Goal: Find contact information: Find contact information

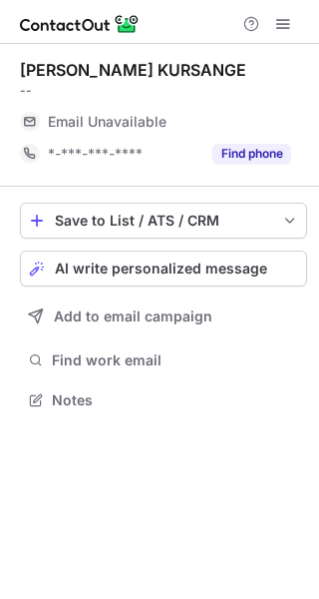
scroll to position [10, 10]
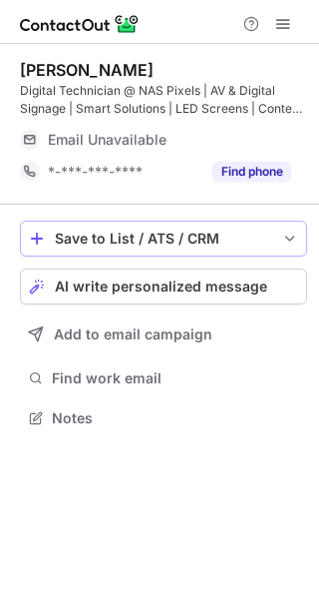
scroll to position [403, 319]
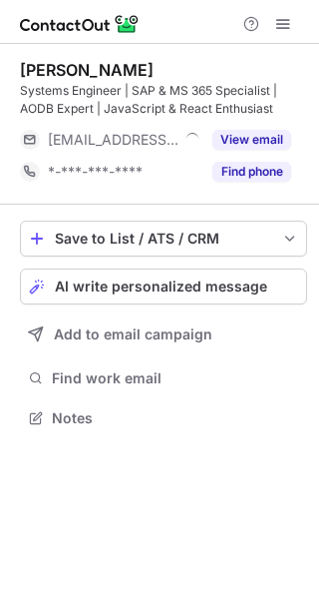
scroll to position [403, 319]
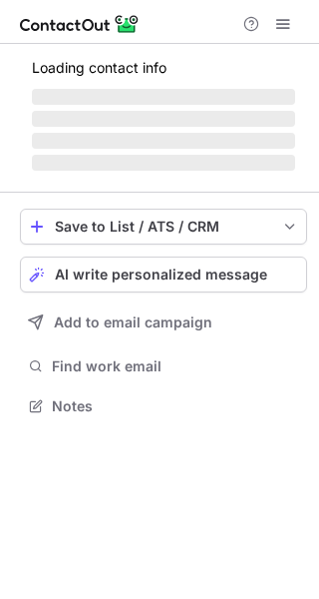
scroll to position [403, 319]
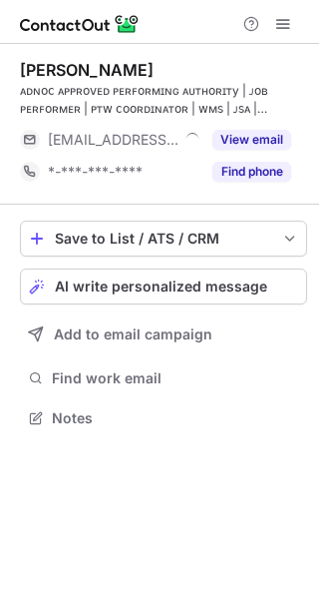
scroll to position [403, 319]
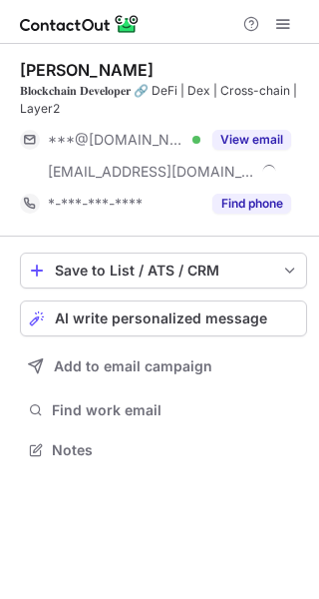
scroll to position [435, 319]
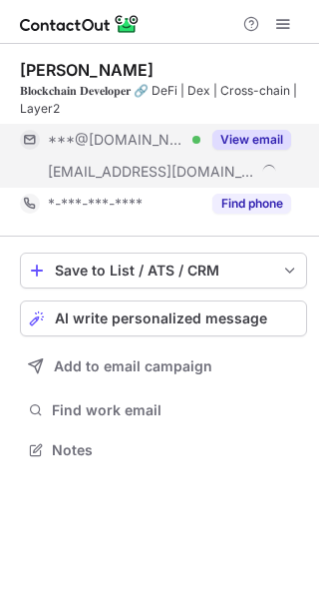
click at [251, 145] on button "View email" at bounding box center [252, 140] width 79 height 20
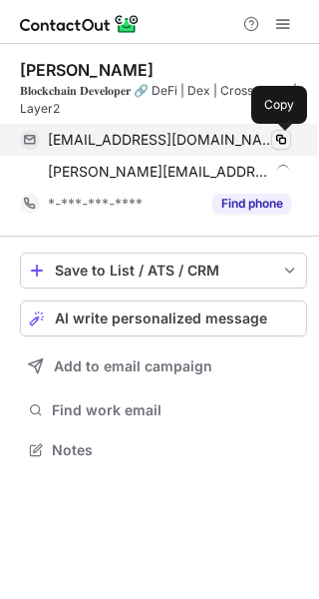
click at [271, 138] on button at bounding box center [281, 140] width 20 height 20
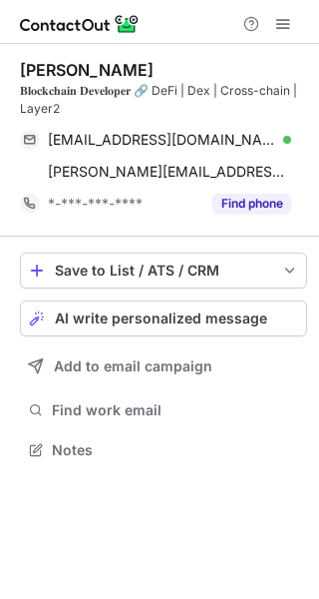
click at [25, 509] on div "Mayuresh Pawar 𝐁𝐥𝐨𝐜𝐤𝐜𝐡𝐚𝐢𝐧 𝐃𝐞𝐯𝐞𝐥𝐨𝐩𝐞𝐫 🔗 DeFi | Dex | Cross-chain | Layer2 mannpaw…" at bounding box center [159, 321] width 319 height 555
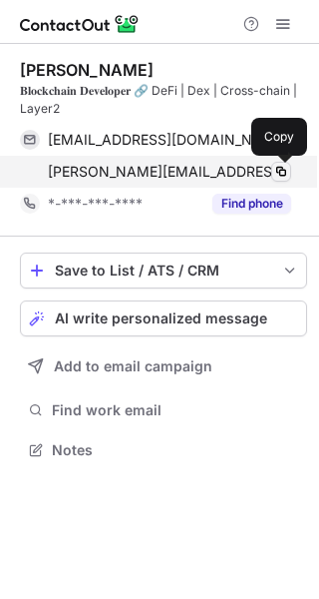
click at [280, 172] on span at bounding box center [281, 172] width 16 height 16
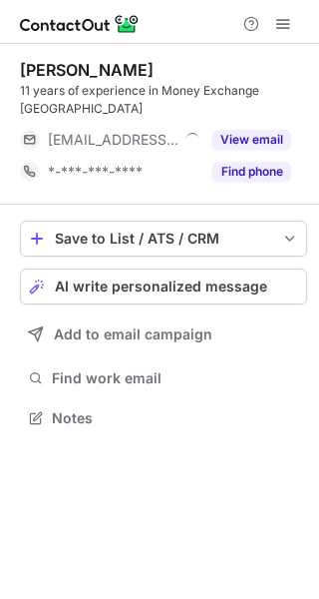
scroll to position [10, 10]
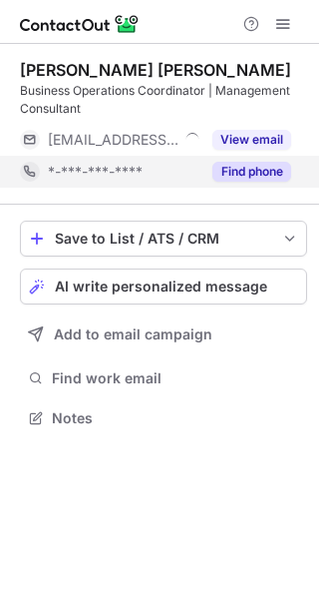
scroll to position [403, 319]
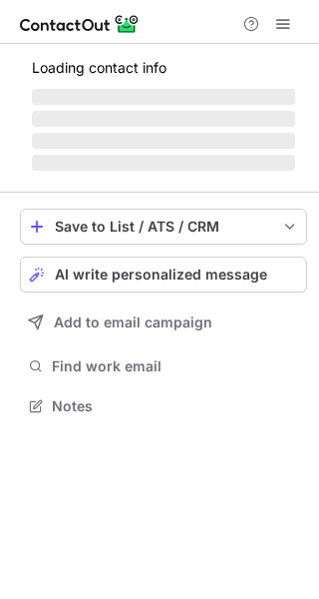
scroll to position [403, 319]
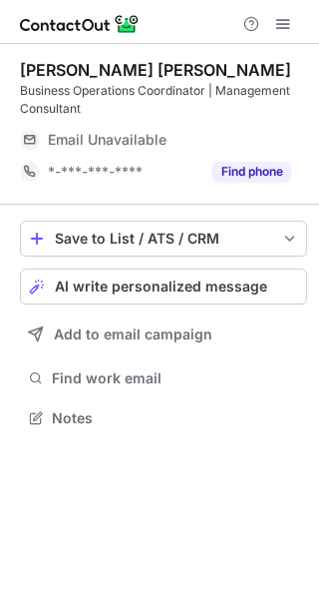
scroll to position [403, 319]
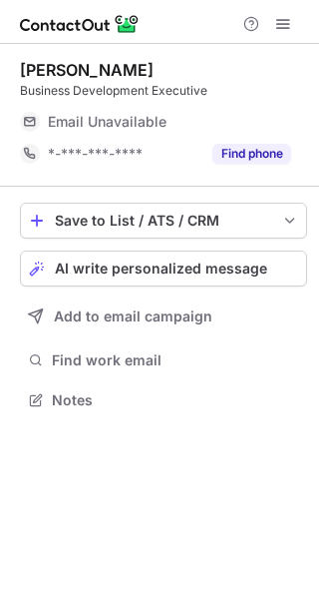
scroll to position [10, 10]
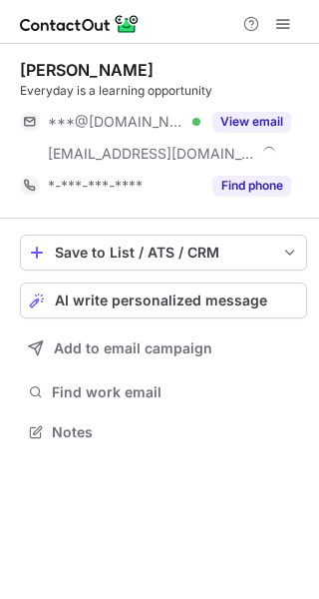
scroll to position [417, 319]
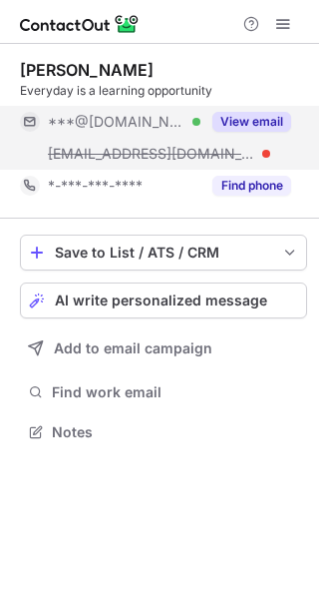
click at [237, 123] on button "View email" at bounding box center [252, 122] width 79 height 20
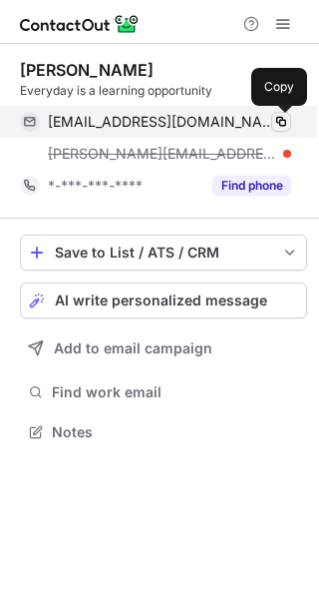
click at [285, 127] on span at bounding box center [281, 122] width 16 height 16
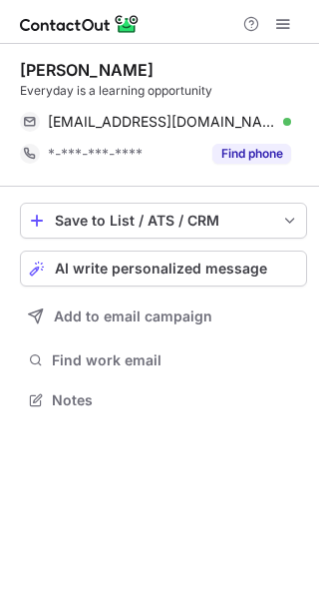
scroll to position [385, 319]
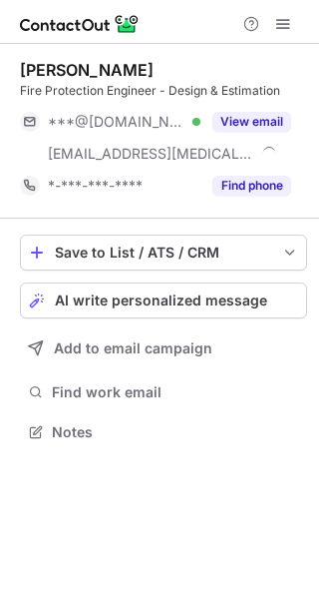
scroll to position [417, 319]
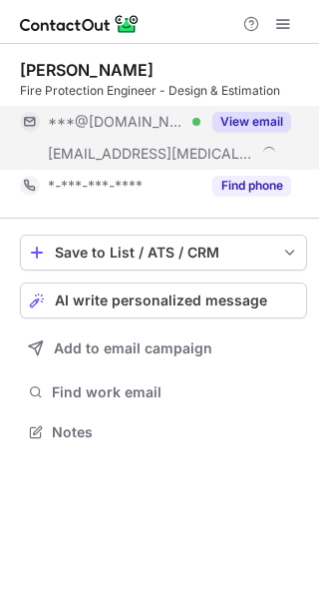
click at [247, 122] on button "View email" at bounding box center [252, 122] width 79 height 20
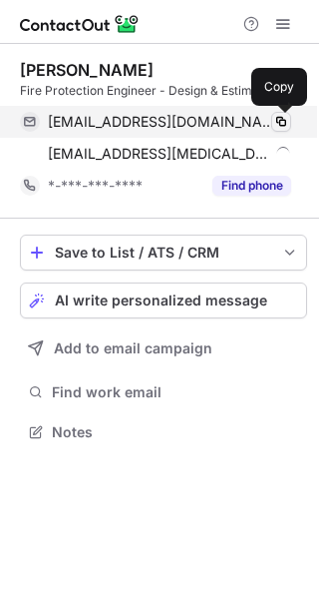
click at [286, 125] on span at bounding box center [281, 122] width 16 height 16
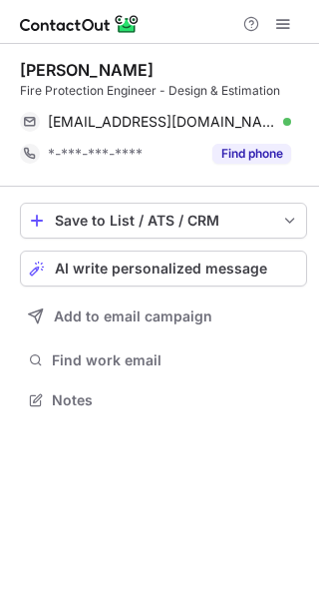
scroll to position [385, 319]
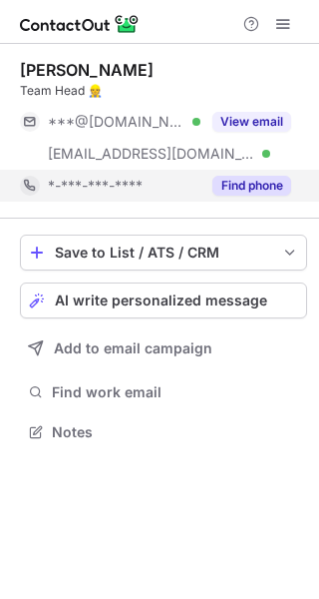
scroll to position [417, 319]
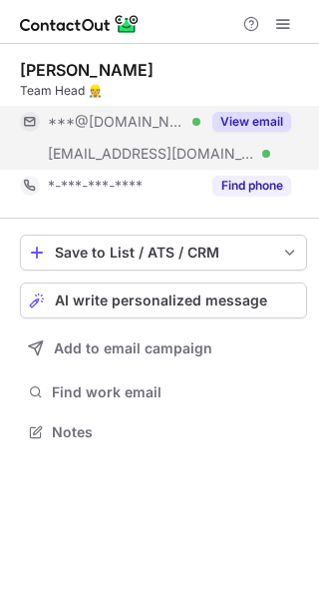
click at [244, 127] on button "View email" at bounding box center [252, 122] width 79 height 20
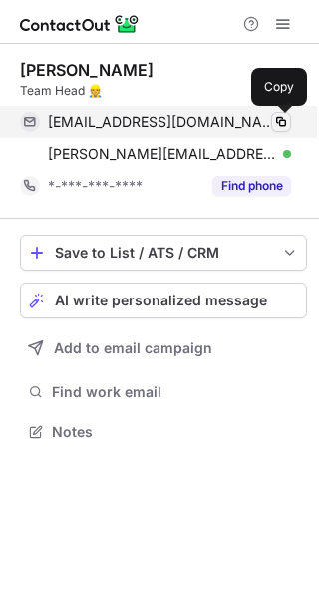
click at [276, 123] on span at bounding box center [281, 122] width 16 height 16
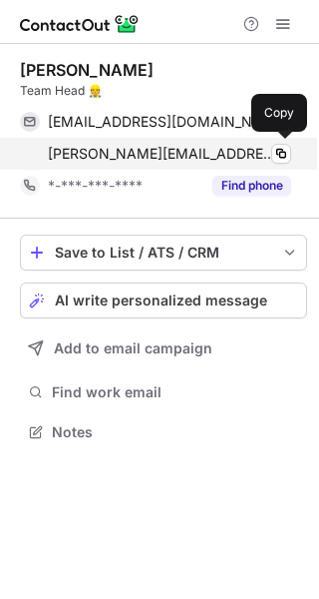
click at [88, 160] on span "n.narayanan@mirodec.com" at bounding box center [162, 154] width 229 height 18
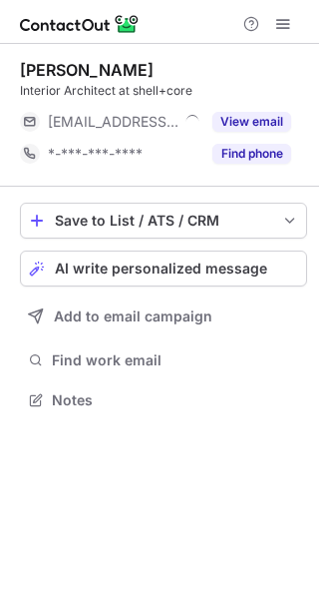
scroll to position [10, 10]
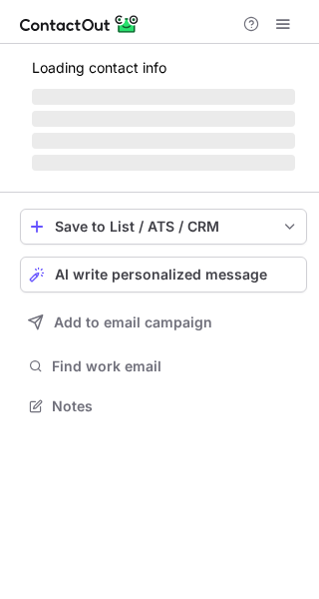
scroll to position [435, 319]
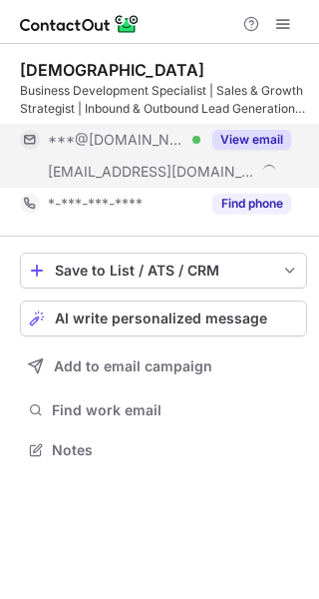
click at [241, 144] on button "View email" at bounding box center [252, 140] width 79 height 20
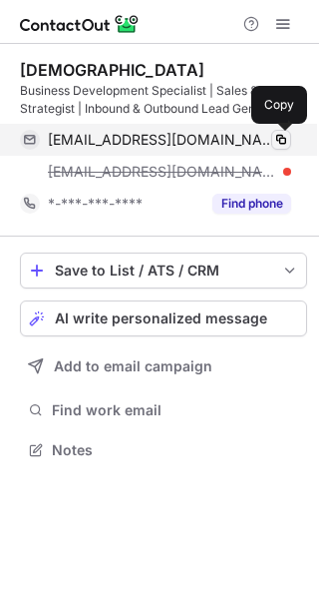
click at [279, 137] on span at bounding box center [281, 140] width 16 height 16
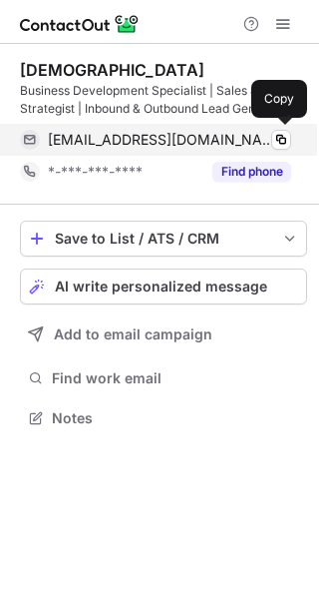
scroll to position [403, 319]
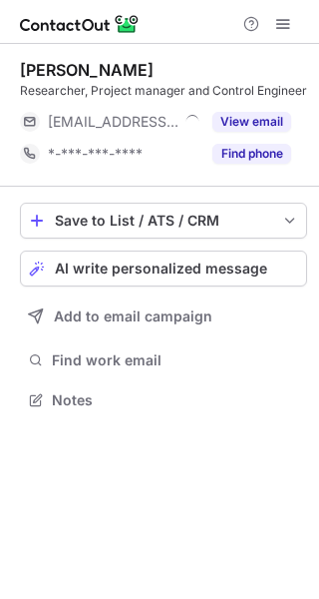
scroll to position [10, 10]
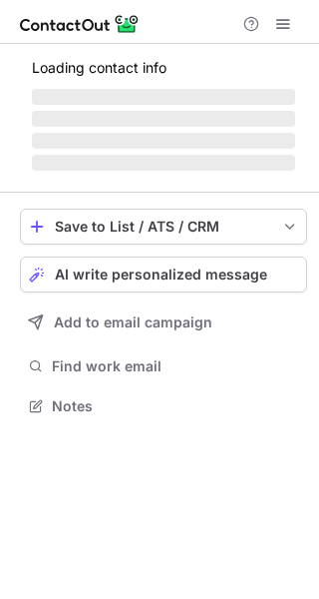
scroll to position [403, 319]
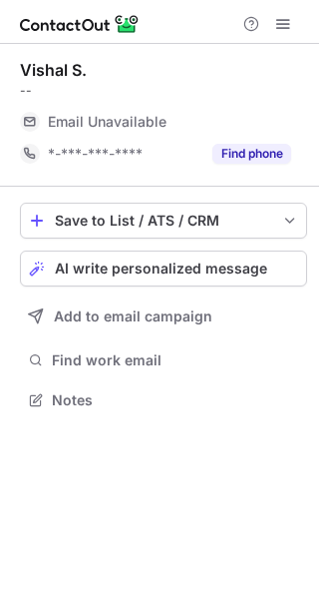
scroll to position [10, 10]
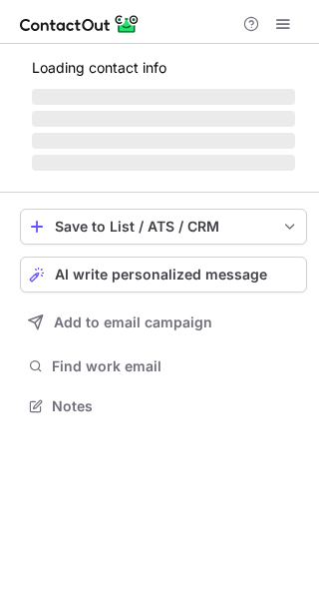
scroll to position [417, 319]
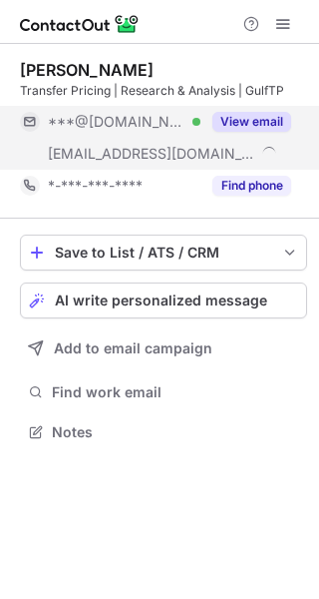
click at [265, 119] on button "View email" at bounding box center [252, 122] width 79 height 20
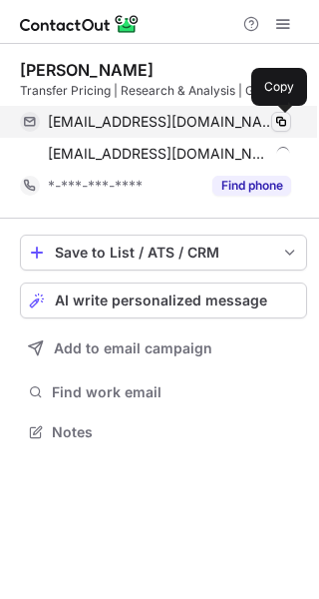
click at [273, 119] on span at bounding box center [281, 122] width 16 height 16
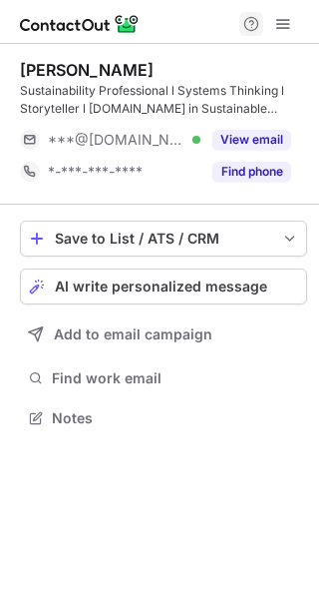
scroll to position [403, 319]
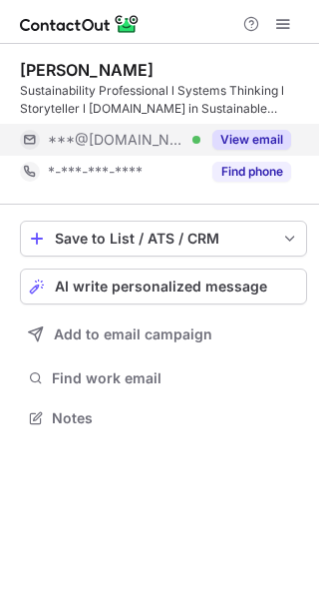
click at [231, 135] on button "View email" at bounding box center [252, 140] width 79 height 20
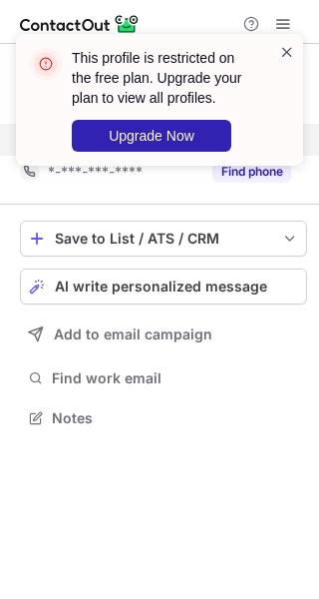
click at [286, 49] on span at bounding box center [287, 52] width 16 height 20
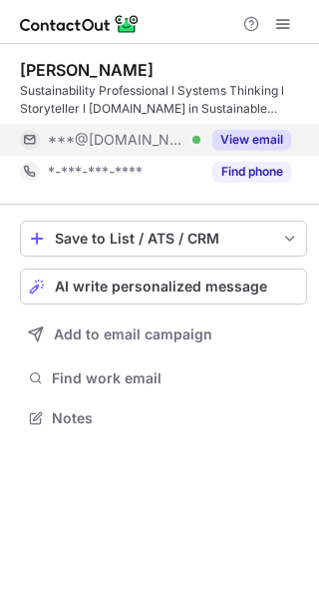
click at [282, 23] on div "This profile is restricted on the free plan. Upgrade your plan to view all prof…" at bounding box center [159, 108] width 319 height 188
click at [282, 23] on span at bounding box center [283, 24] width 16 height 16
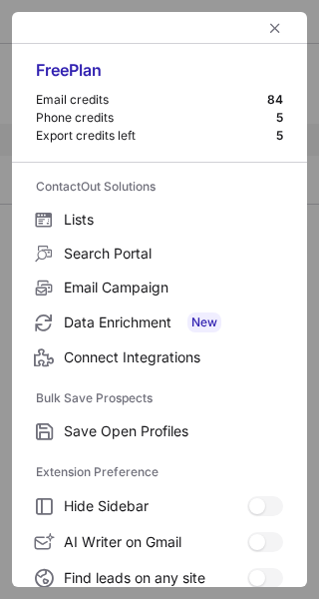
scroll to position [232, 0]
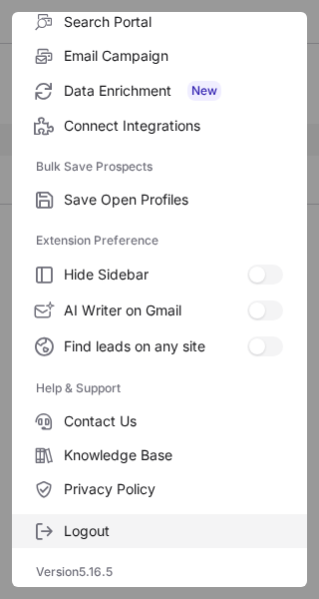
click at [87, 535] on span "Logout" at bounding box center [174, 531] width 220 height 18
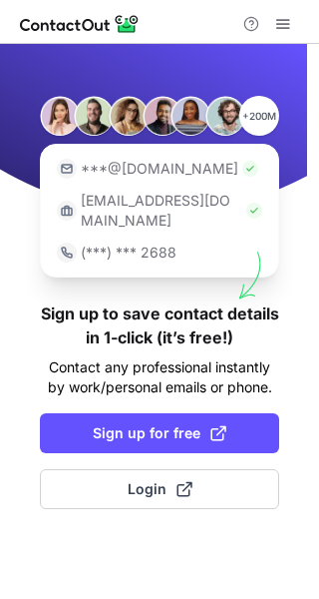
click at [251, 132] on p "+200M" at bounding box center [260, 116] width 40 height 40
click at [281, 21] on span at bounding box center [283, 24] width 16 height 16
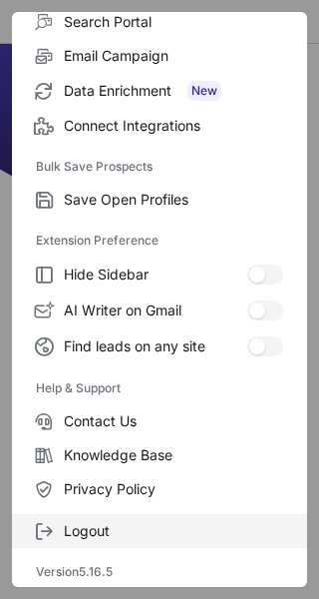
click at [129, 529] on span "Logout" at bounding box center [174, 531] width 220 height 18
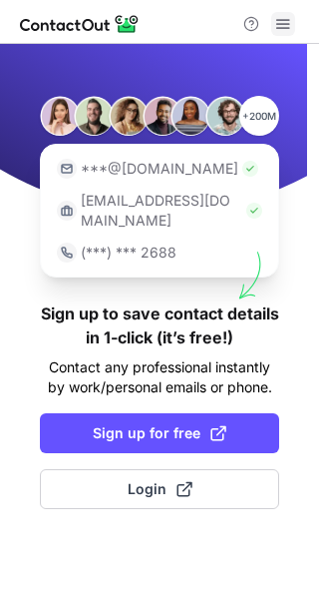
click at [276, 19] on span at bounding box center [283, 24] width 16 height 16
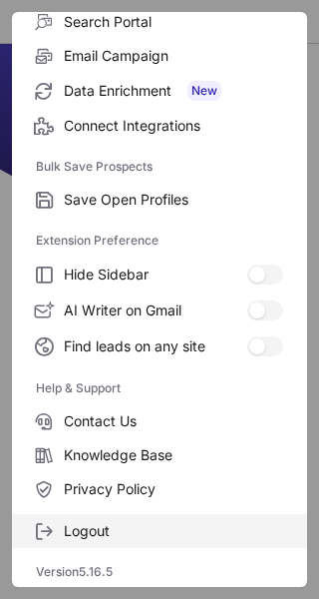
click at [81, 524] on span "Logout" at bounding box center [174, 531] width 220 height 18
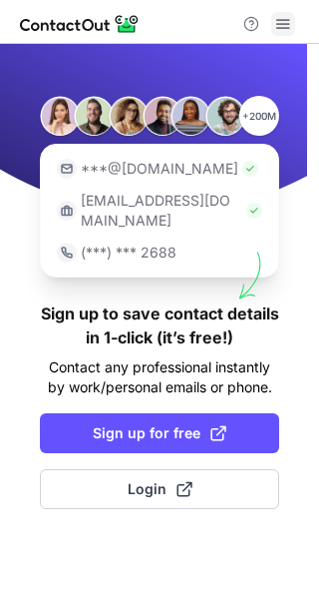
click at [283, 25] on span at bounding box center [283, 24] width 16 height 16
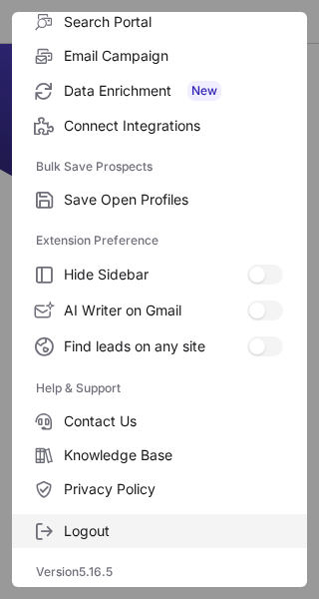
click at [155, 534] on span "Logout" at bounding box center [174, 531] width 220 height 18
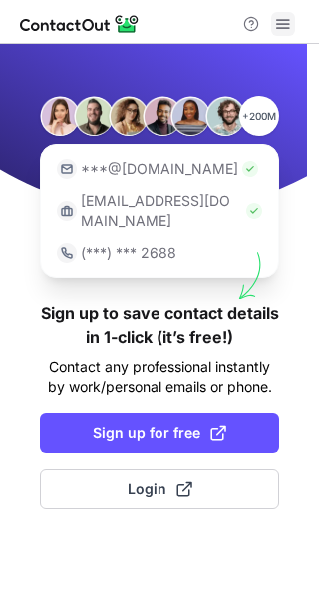
click at [284, 25] on span at bounding box center [283, 24] width 16 height 16
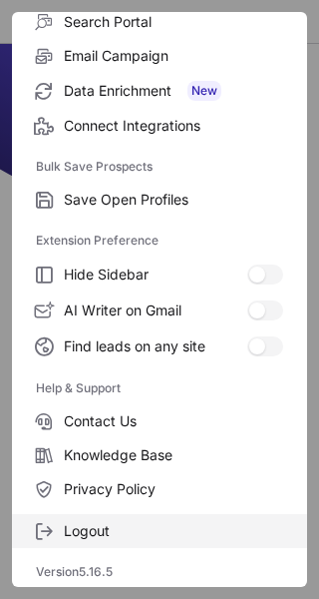
click at [83, 529] on span "Logout" at bounding box center [174, 531] width 220 height 18
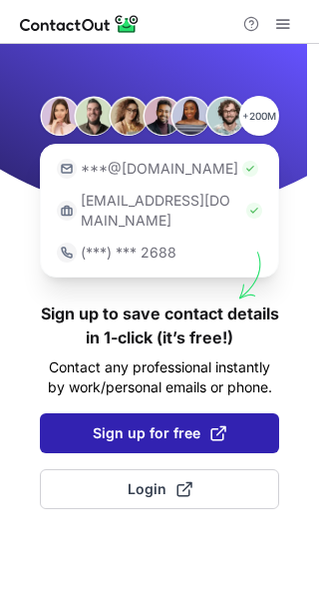
click at [138, 423] on span "Sign up for free" at bounding box center [160, 433] width 134 height 20
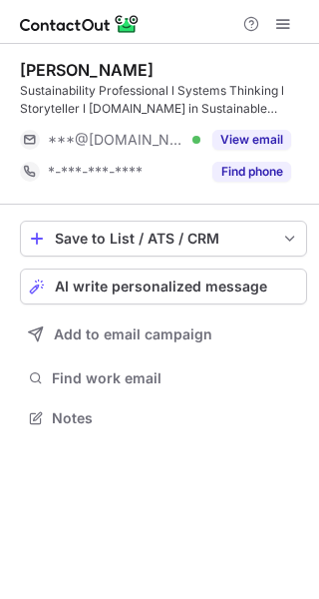
scroll to position [403, 319]
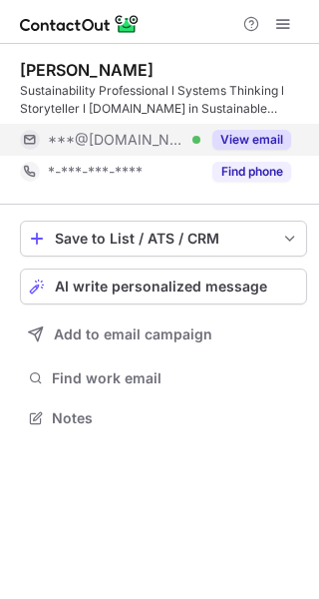
click at [257, 129] on div "View email" at bounding box center [246, 140] width 91 height 32
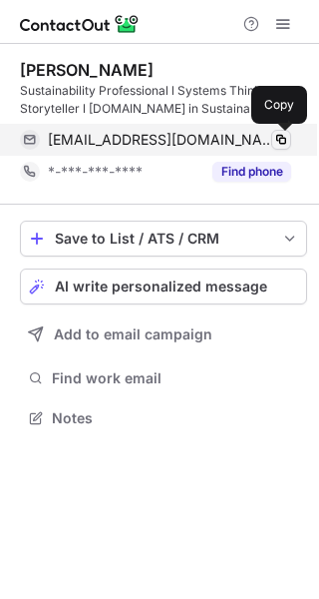
click at [289, 141] on button at bounding box center [281, 140] width 20 height 20
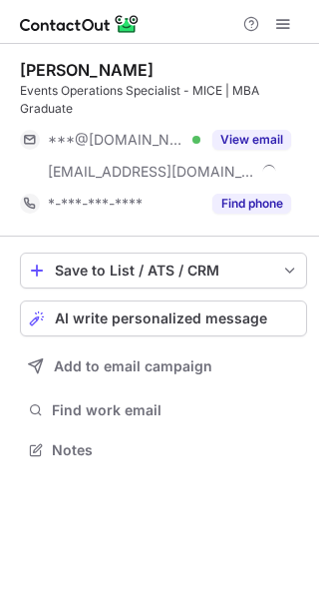
scroll to position [435, 319]
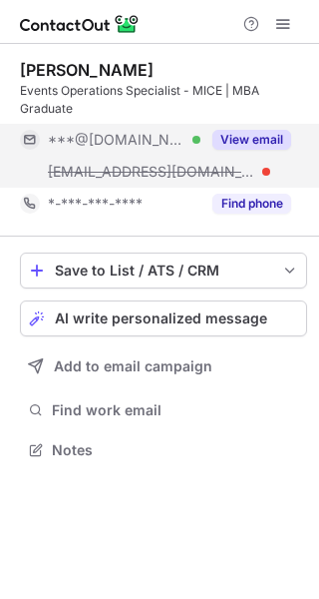
click at [249, 135] on button "View email" at bounding box center [252, 140] width 79 height 20
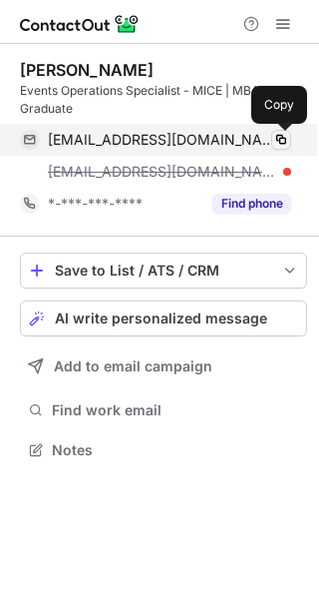
click at [290, 135] on button at bounding box center [281, 140] width 20 height 20
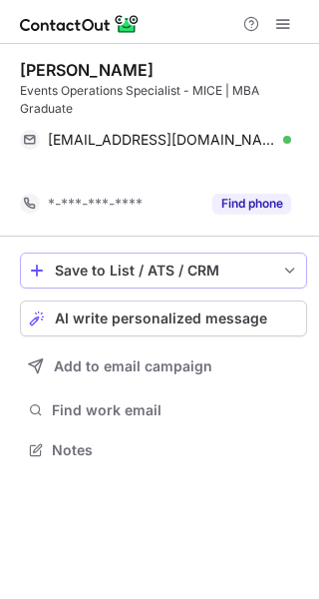
scroll to position [403, 319]
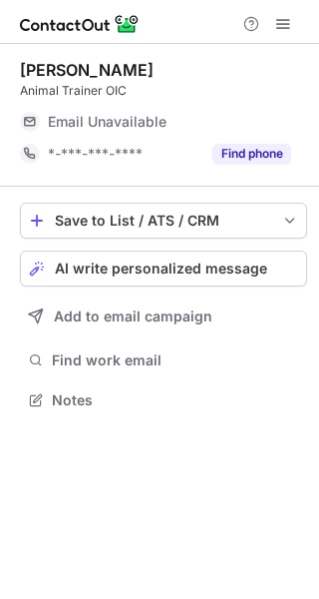
scroll to position [10, 10]
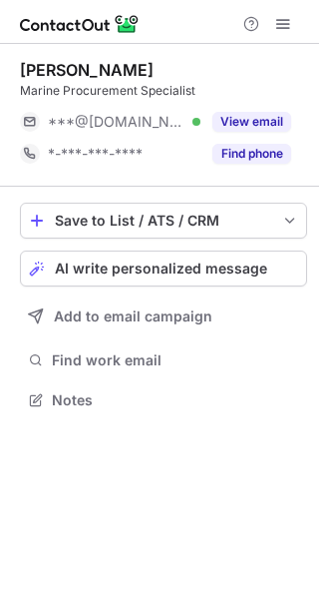
scroll to position [10, 10]
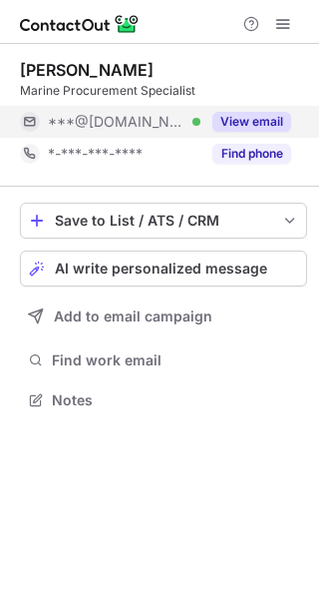
click at [255, 107] on div "View email" at bounding box center [246, 122] width 91 height 32
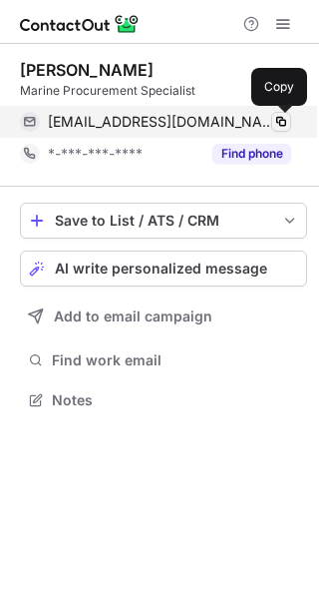
click at [282, 119] on span at bounding box center [281, 122] width 16 height 16
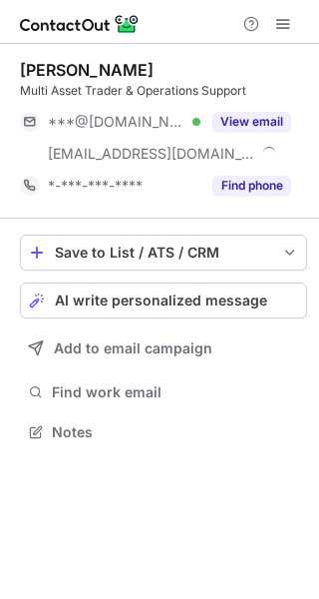
scroll to position [417, 319]
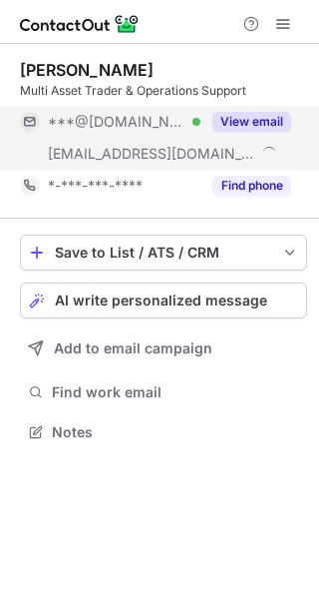
click at [230, 120] on button "View email" at bounding box center [252, 122] width 79 height 20
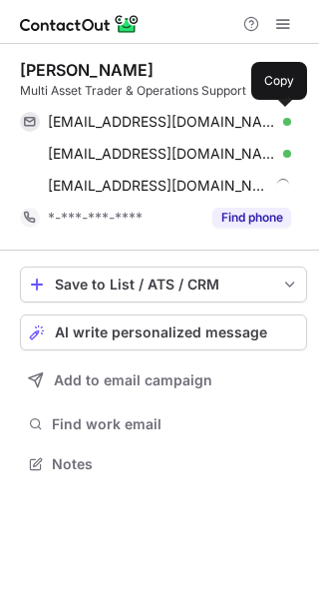
scroll to position [449, 319]
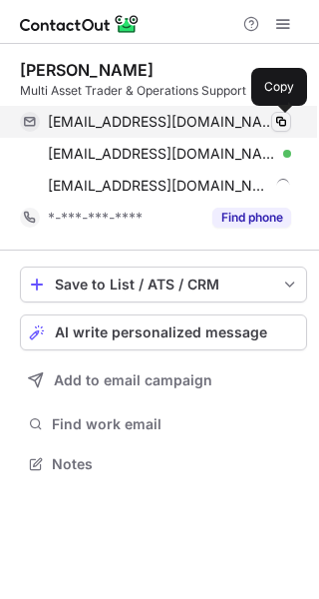
click at [281, 118] on span at bounding box center [281, 122] width 16 height 16
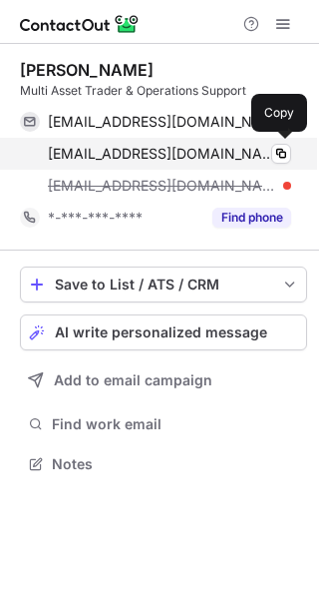
click at [91, 157] on span "minaaaaziz2030@gmail.com" at bounding box center [162, 154] width 229 height 18
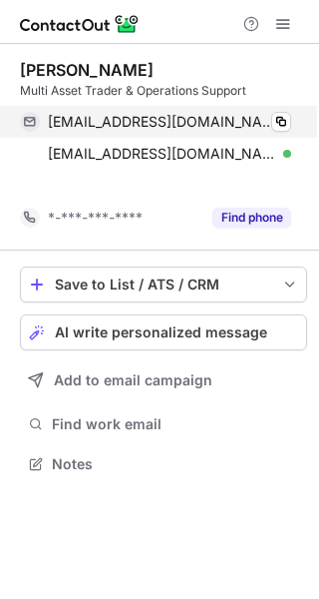
scroll to position [417, 319]
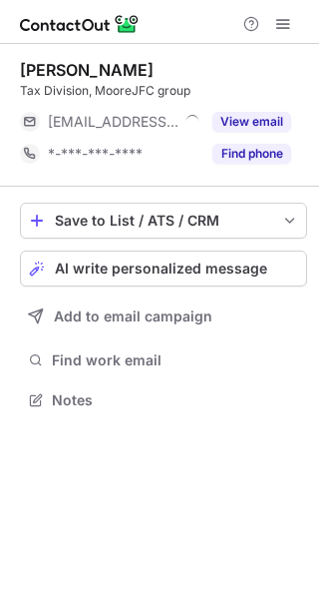
scroll to position [10, 10]
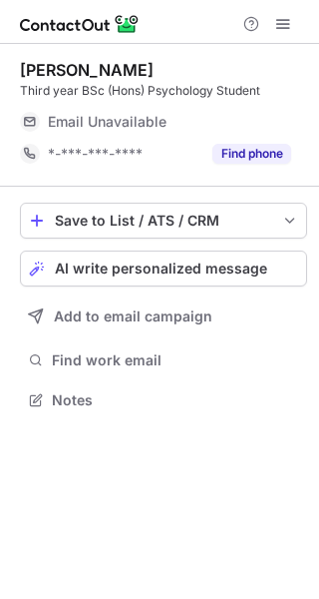
scroll to position [10, 10]
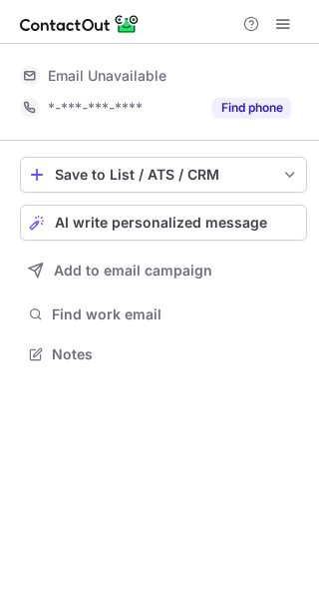
scroll to position [10, 10]
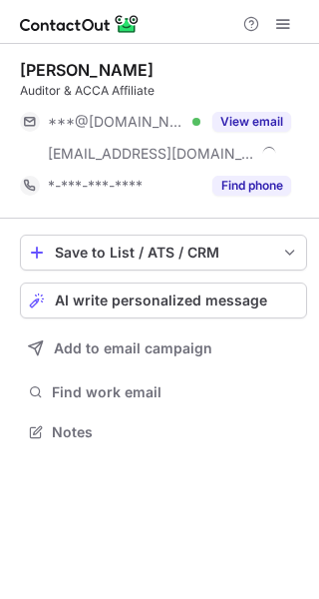
scroll to position [417, 319]
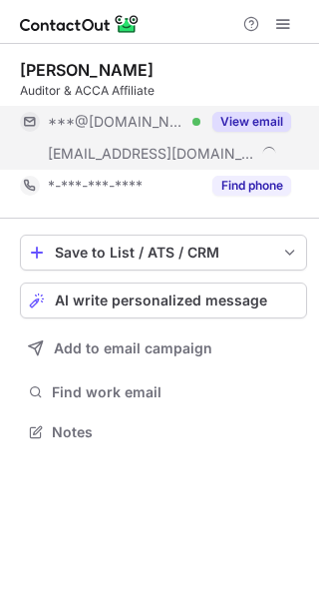
click at [227, 121] on button "View email" at bounding box center [252, 122] width 79 height 20
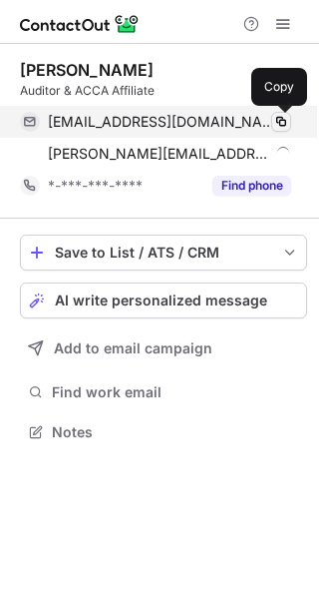
click at [274, 122] on span at bounding box center [281, 122] width 16 height 16
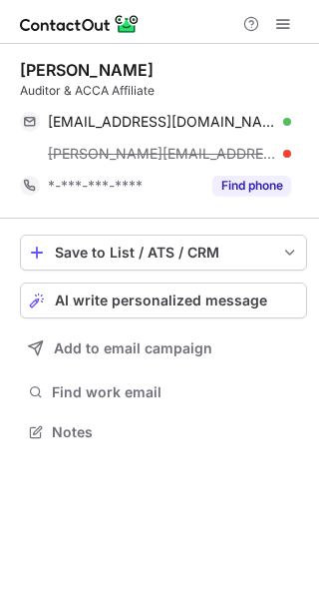
click at [41, 521] on div "Juliana Corynne Bernarte Auditor & ACCA Affiliate jclbernarte@gmail.com Verifie…" at bounding box center [159, 321] width 319 height 555
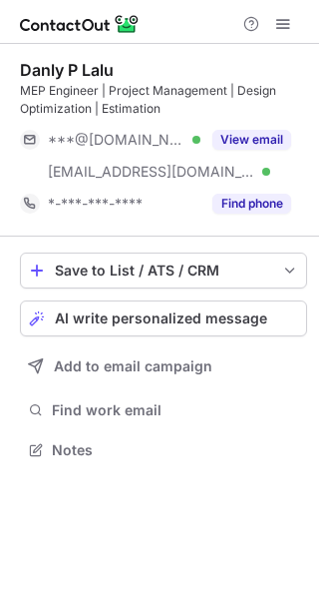
scroll to position [435, 319]
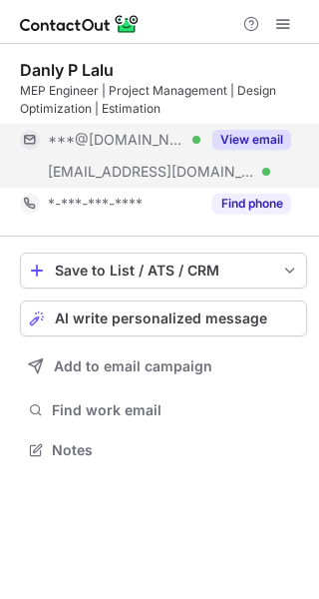
click at [265, 135] on button "View email" at bounding box center [252, 140] width 79 height 20
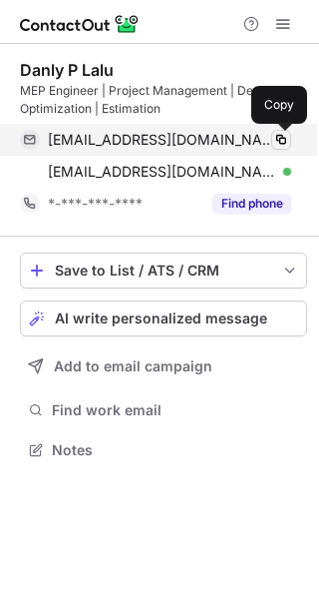
click at [276, 136] on span at bounding box center [281, 140] width 16 height 16
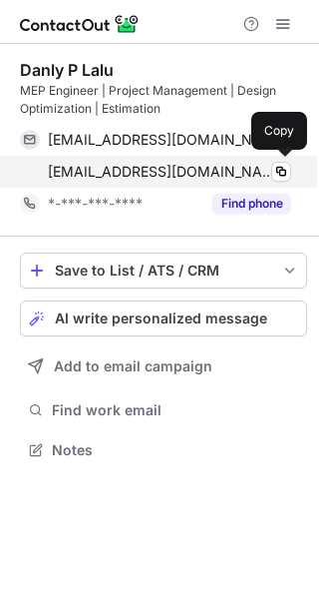
click at [87, 186] on div "danly@teamsib.com Verified Copy" at bounding box center [155, 172] width 271 height 32
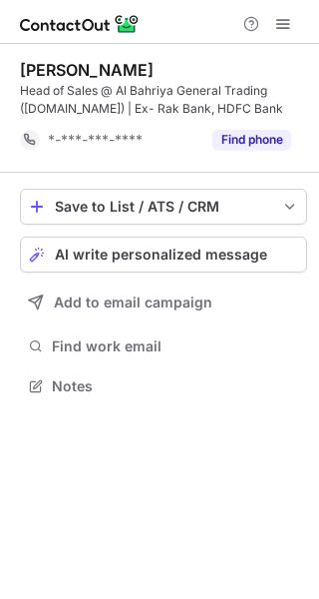
scroll to position [371, 319]
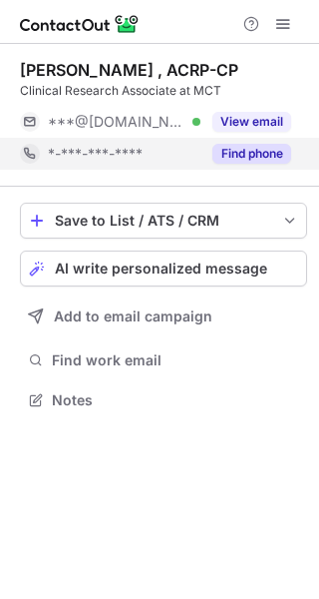
scroll to position [10, 10]
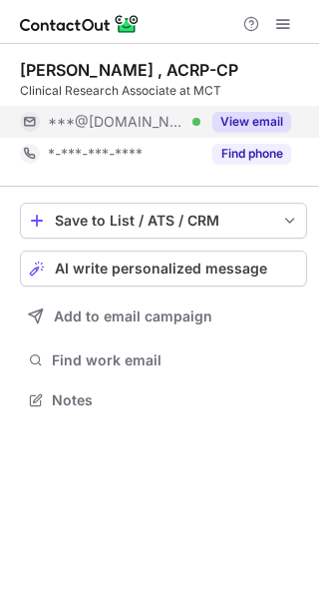
click at [245, 135] on div "View email" at bounding box center [246, 122] width 91 height 32
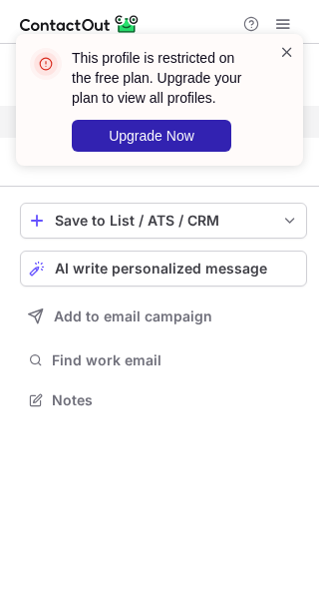
click at [287, 61] on span at bounding box center [287, 52] width 16 height 20
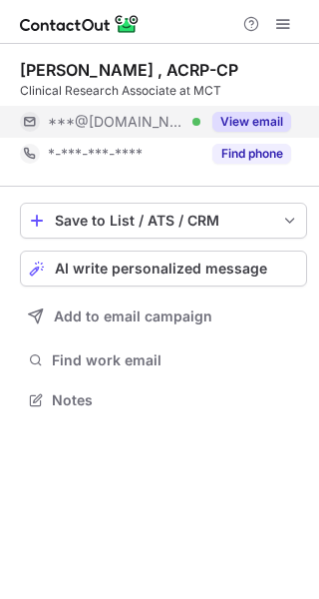
click at [286, 36] on div "This profile is restricted on the free plan. Upgrade your plan to view all prof…" at bounding box center [159, 100] width 287 height 132
click at [283, 29] on span at bounding box center [283, 24] width 16 height 16
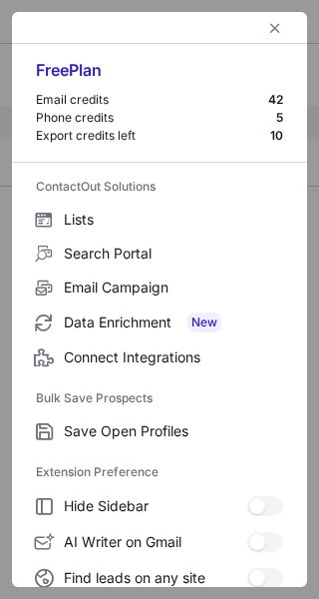
scroll to position [232, 0]
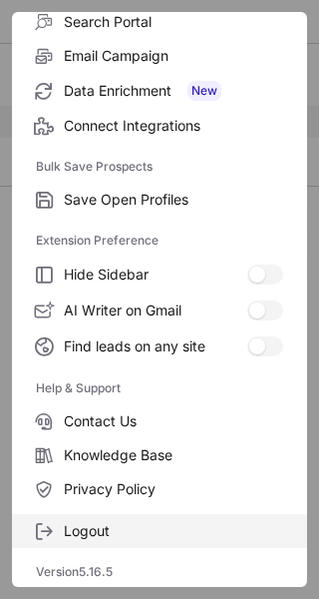
click at [138, 532] on span "Logout" at bounding box center [174, 531] width 220 height 18
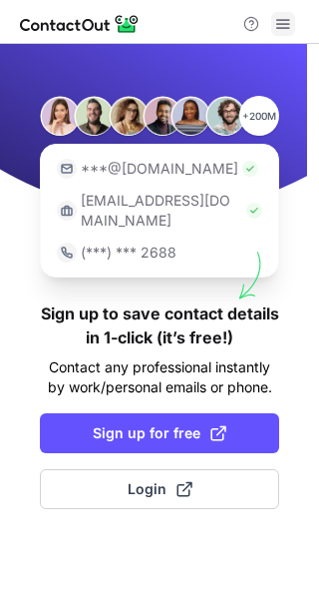
click at [282, 27] on span at bounding box center [283, 24] width 16 height 16
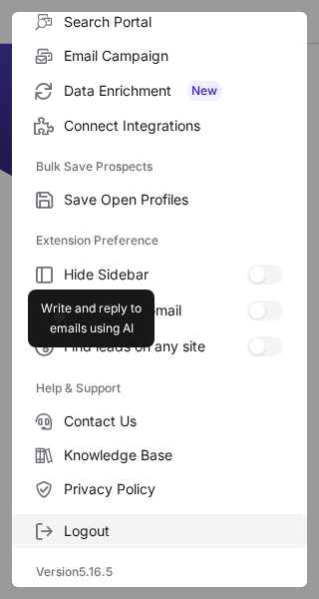
click at [88, 530] on span "Logout" at bounding box center [174, 531] width 220 height 18
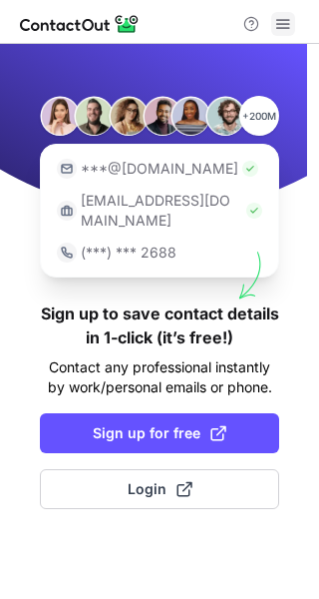
click at [281, 23] on span at bounding box center [283, 24] width 16 height 16
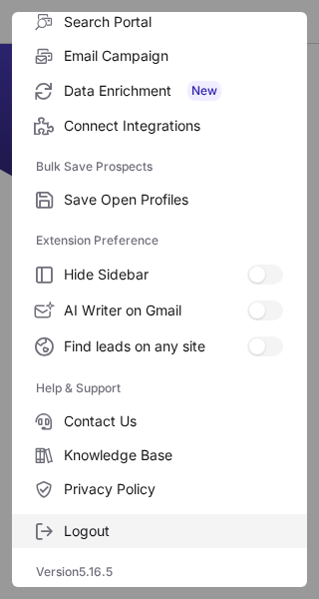
click at [99, 532] on span "Logout" at bounding box center [174, 531] width 220 height 18
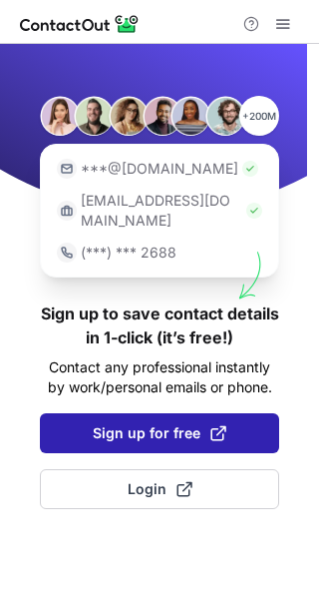
click at [158, 413] on button "Sign up for free" at bounding box center [160, 433] width 240 height 40
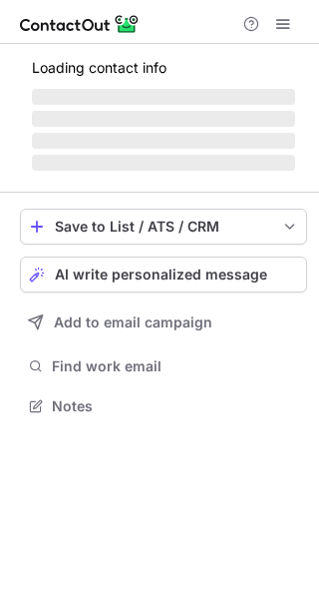
scroll to position [10, 10]
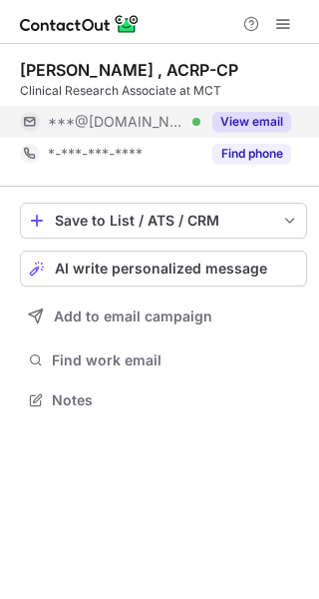
click at [260, 119] on button "View email" at bounding box center [252, 122] width 79 height 20
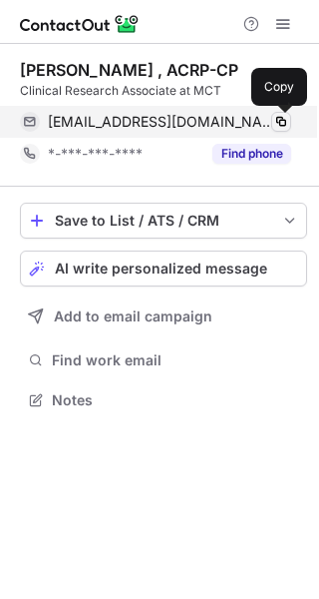
click at [278, 125] on span at bounding box center [281, 122] width 16 height 16
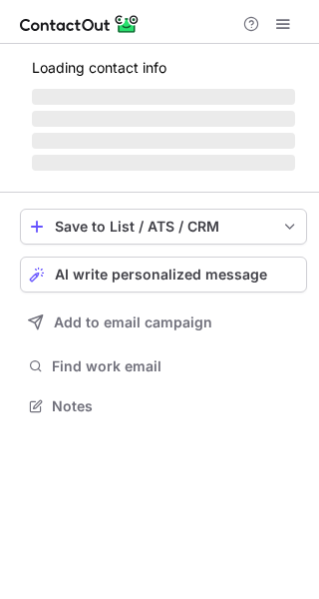
scroll to position [10, 10]
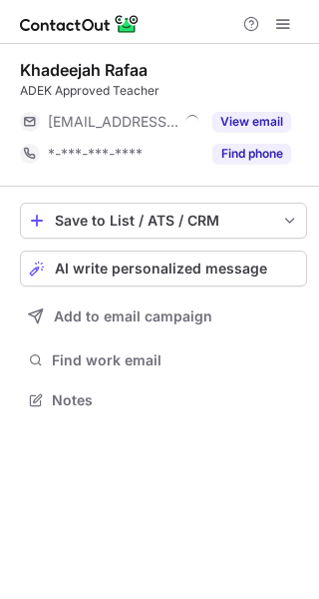
scroll to position [10, 10]
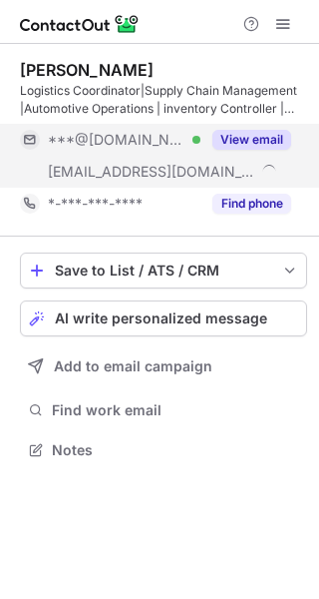
scroll to position [435, 319]
click at [223, 135] on button "View email" at bounding box center [252, 140] width 79 height 20
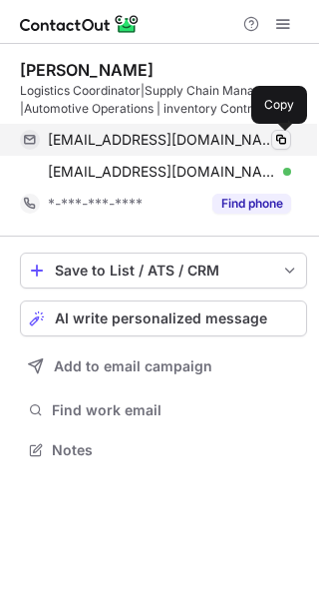
click at [279, 138] on span at bounding box center [281, 140] width 16 height 16
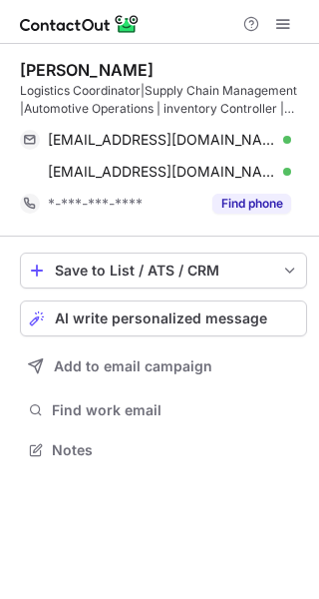
click at [122, 535] on div "Arun Ashokan Logistics Coordinator|Supply Chain Management |Automotive Operatio…" at bounding box center [159, 321] width 319 height 555
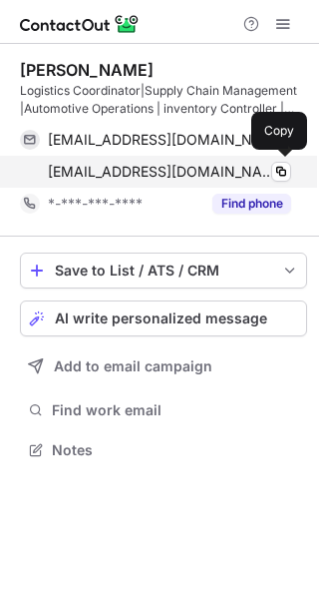
click at [189, 175] on span "aashokan@us.hellmann.net" at bounding box center [162, 172] width 229 height 18
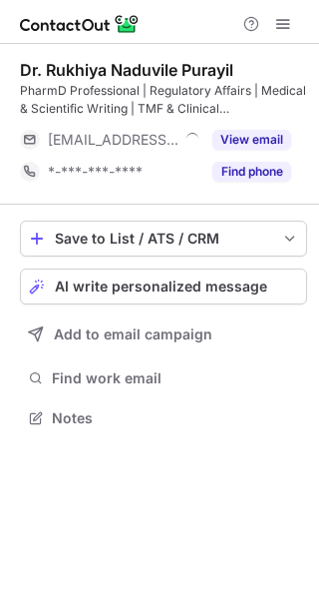
scroll to position [403, 319]
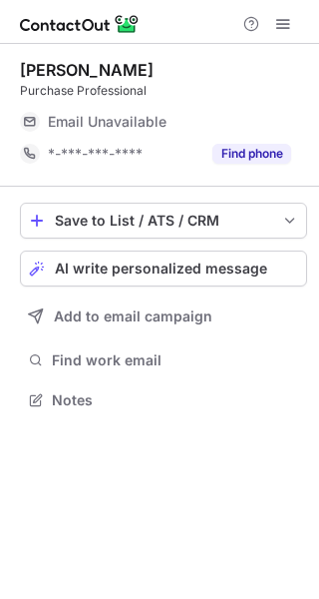
scroll to position [10, 10]
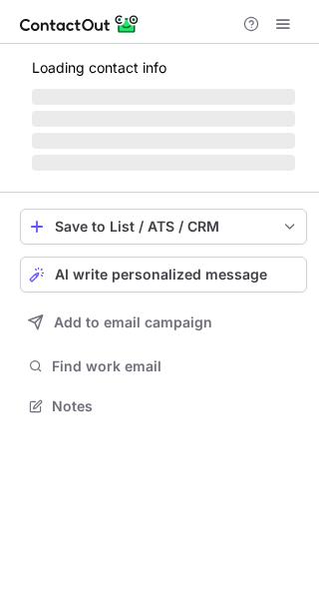
scroll to position [403, 319]
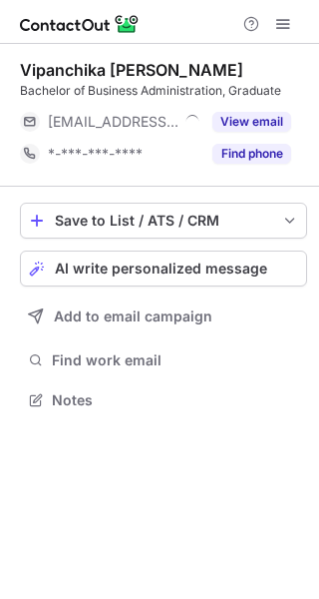
scroll to position [10, 10]
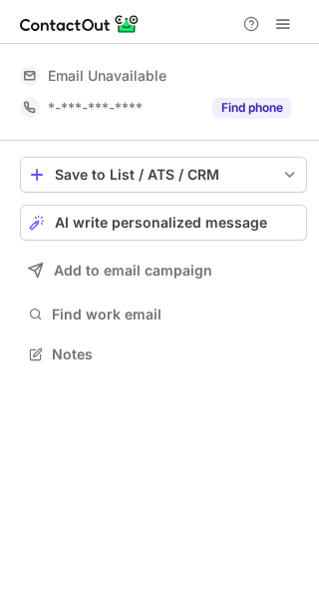
scroll to position [10, 10]
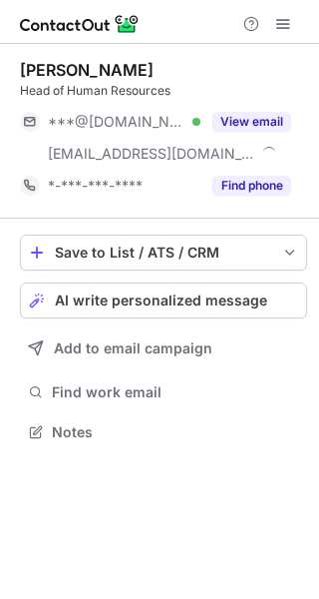
scroll to position [417, 319]
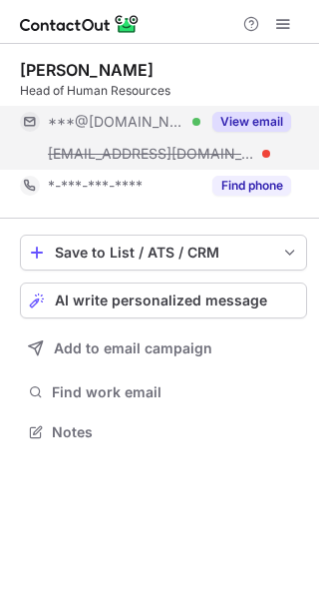
click at [259, 112] on button "View email" at bounding box center [252, 122] width 79 height 20
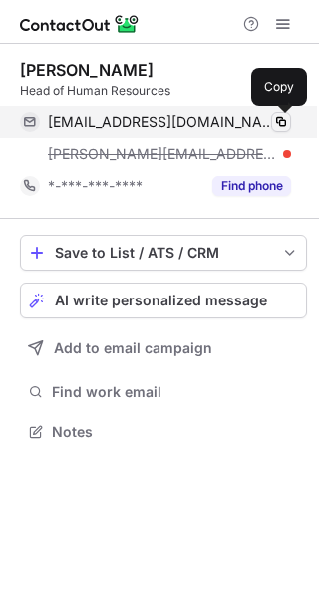
click at [273, 123] on span at bounding box center [281, 122] width 16 height 16
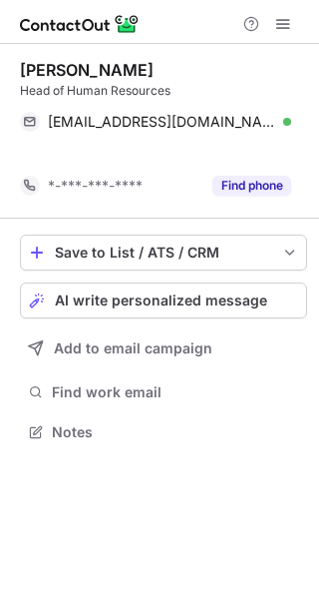
scroll to position [385, 319]
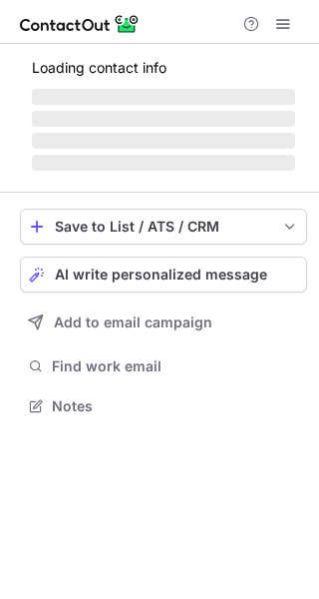
scroll to position [403, 319]
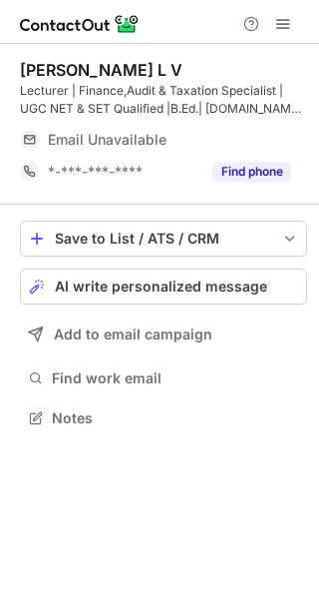
scroll to position [403, 319]
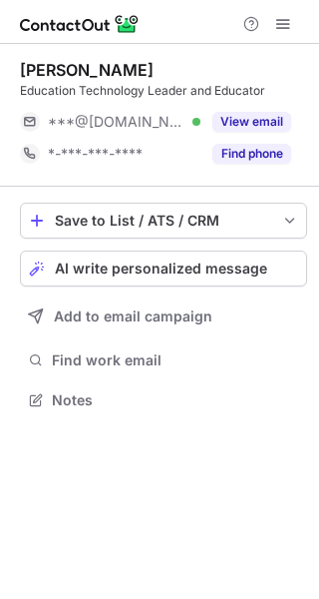
scroll to position [10, 10]
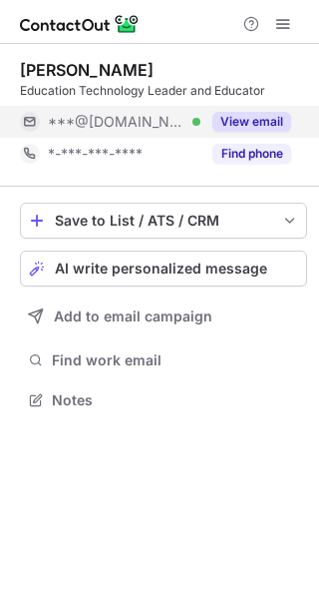
click at [267, 115] on button "View email" at bounding box center [252, 122] width 79 height 20
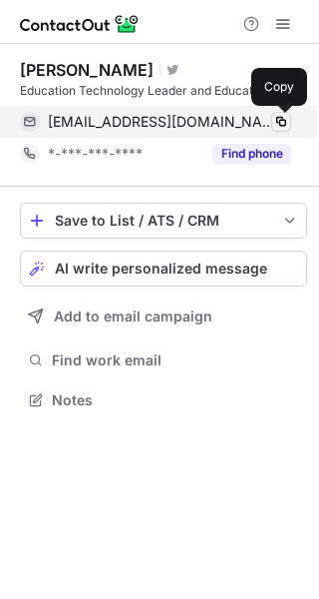
click at [280, 123] on span at bounding box center [281, 122] width 16 height 16
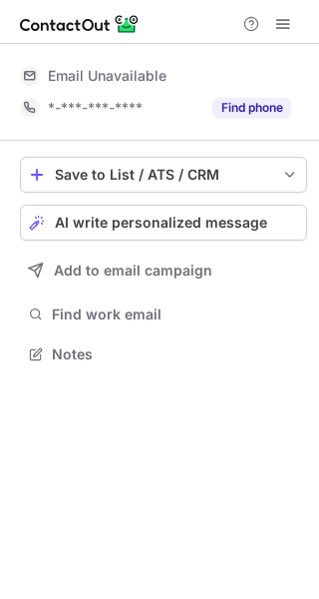
scroll to position [10, 10]
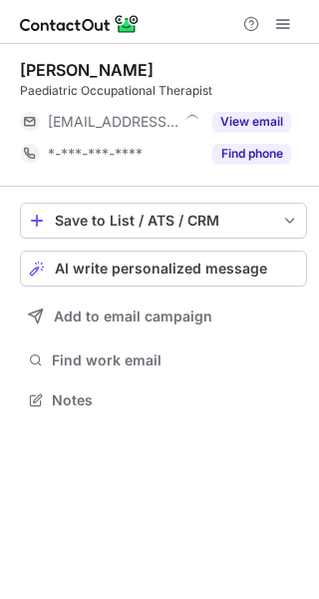
scroll to position [10, 10]
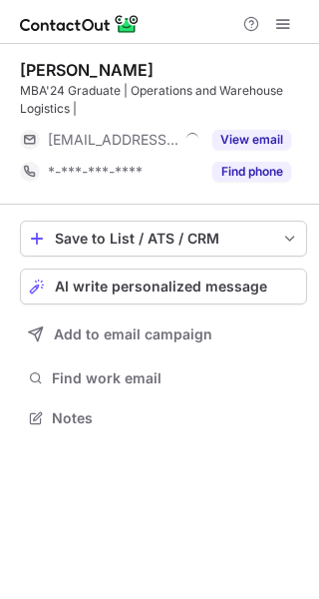
scroll to position [403, 319]
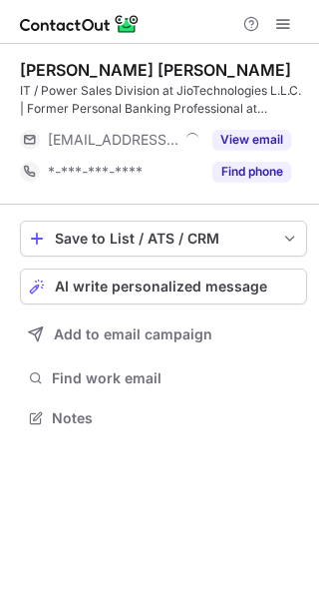
scroll to position [403, 319]
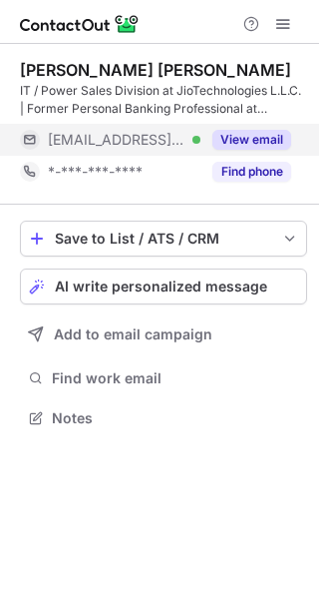
click at [249, 135] on button "View email" at bounding box center [252, 140] width 79 height 20
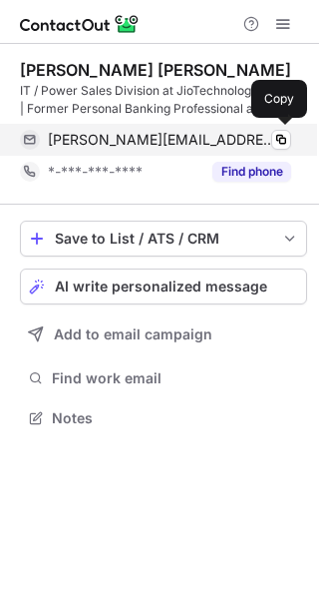
click at [269, 137] on div "jeremy@jiotechuae.com Verified" at bounding box center [170, 140] width 244 height 18
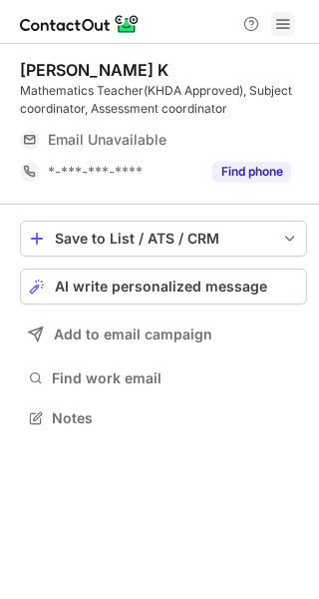
scroll to position [403, 319]
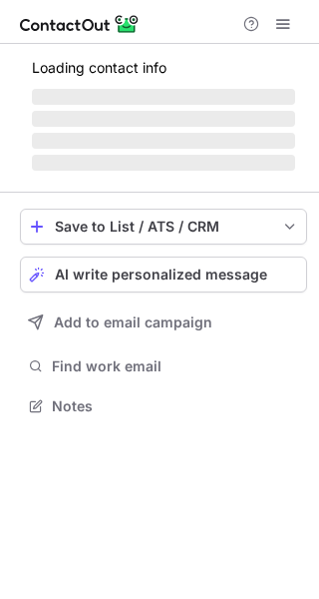
scroll to position [403, 319]
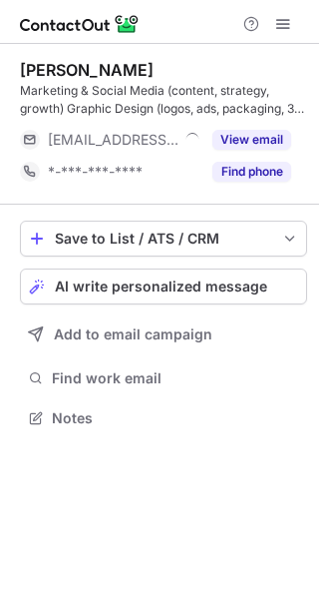
scroll to position [403, 319]
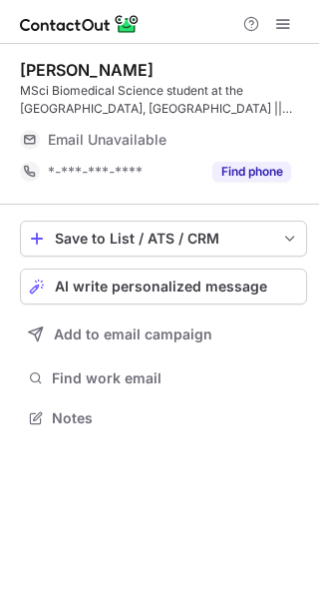
scroll to position [403, 319]
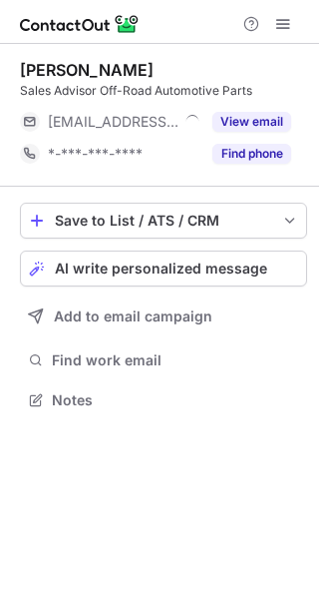
scroll to position [10, 10]
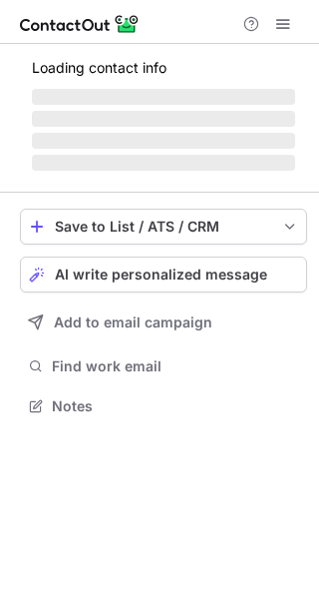
scroll to position [385, 319]
